Goal: Task Accomplishment & Management: Manage account settings

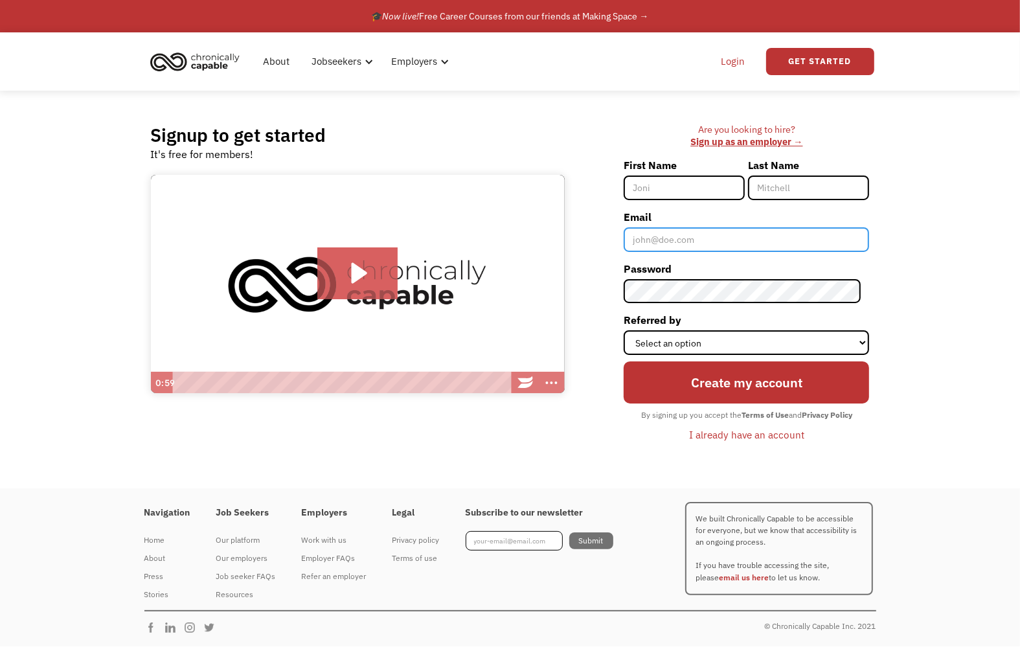
type input "[EMAIL_ADDRESS][DOMAIN_NAME]"
click at [742, 59] on link "Login" at bounding box center [734, 61] width 40 height 41
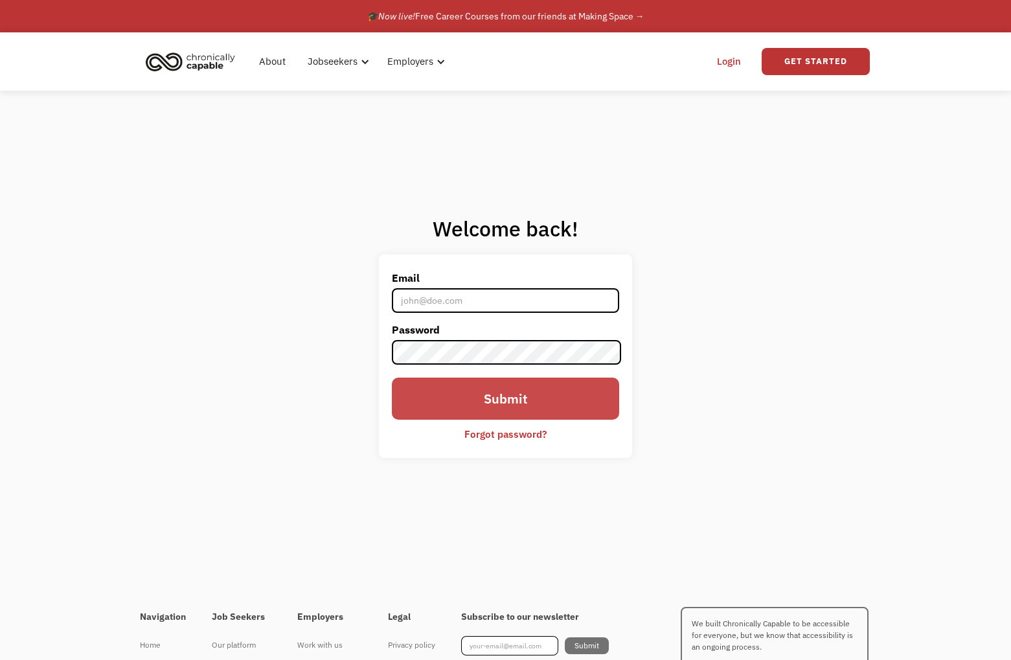
type input "[EMAIL_ADDRESS][DOMAIN_NAME]"
click at [466, 409] on input "Submit" at bounding box center [505, 399] width 227 height 42
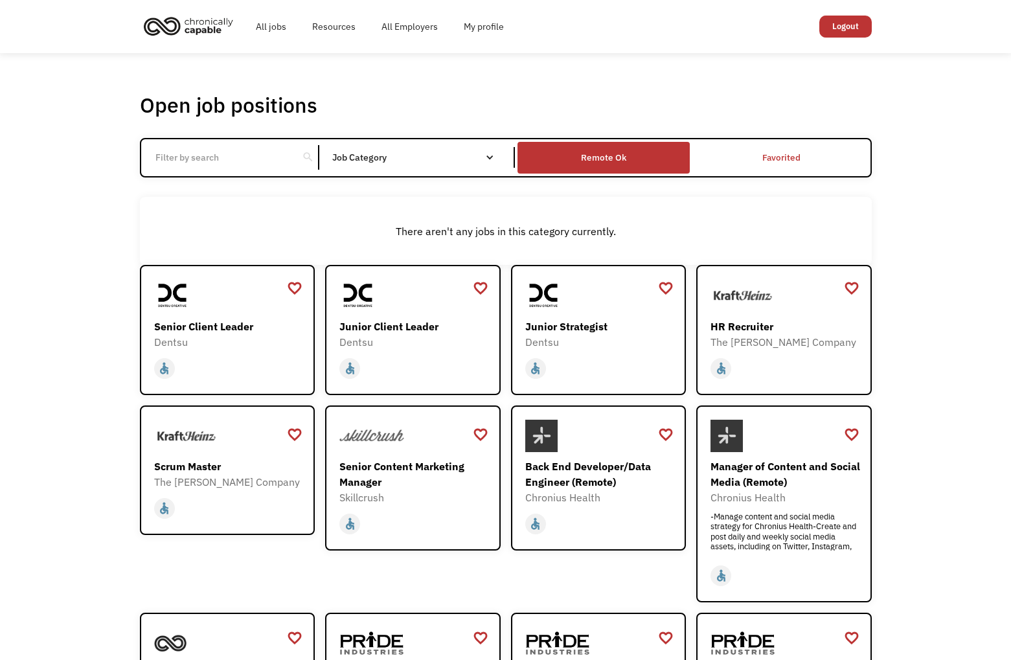
click at [635, 164] on div "Remote Ok" at bounding box center [604, 157] width 172 height 25
